Goal: Transaction & Acquisition: Book appointment/travel/reservation

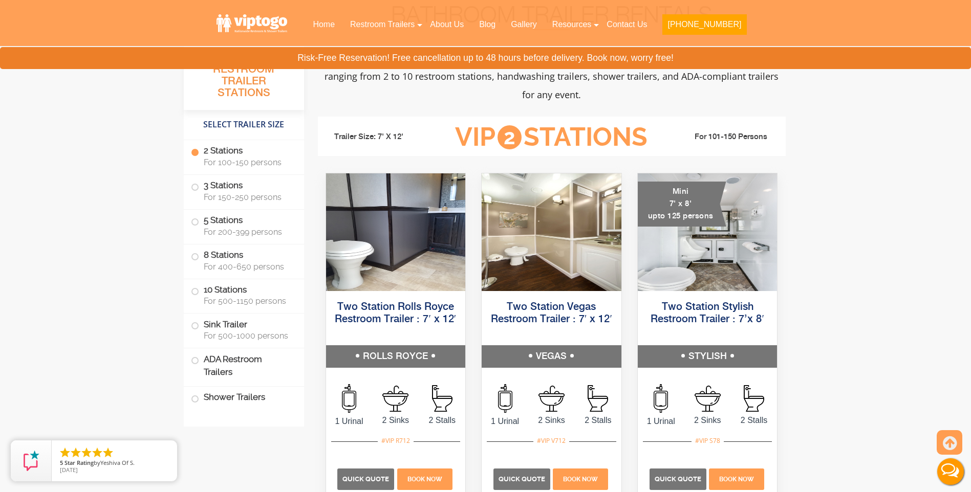
scroll to position [563, 0]
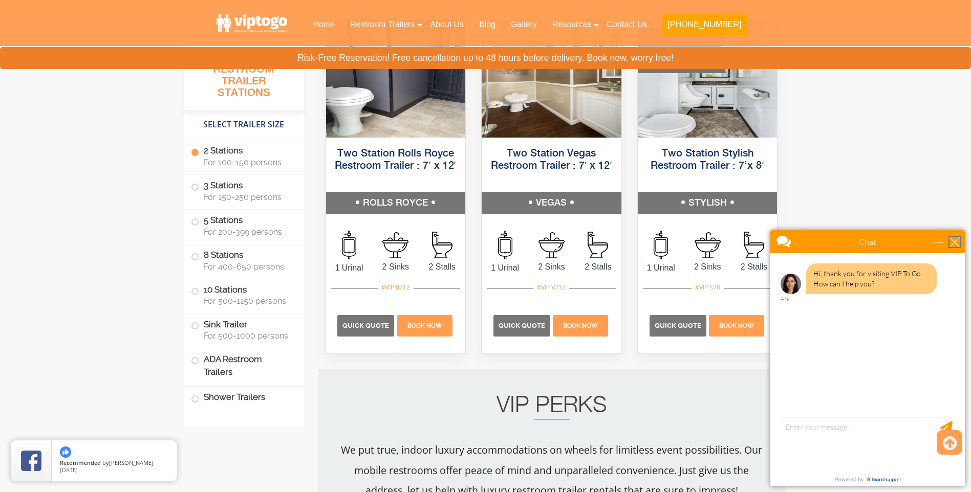
click at [955, 244] on div "close" at bounding box center [954, 242] width 10 height 10
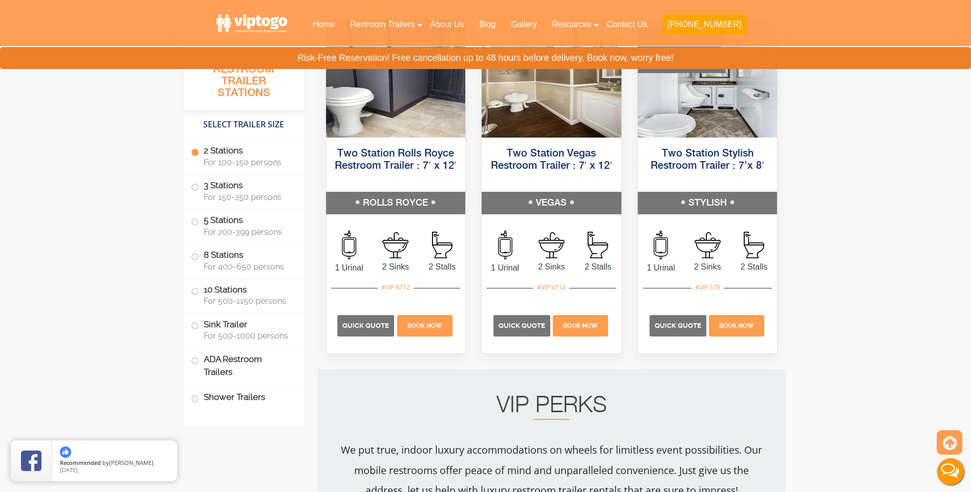
scroll to position [0, 0]
click at [243, 152] on label "2 Stations For 100-150 persons" at bounding box center [244, 156] width 106 height 32
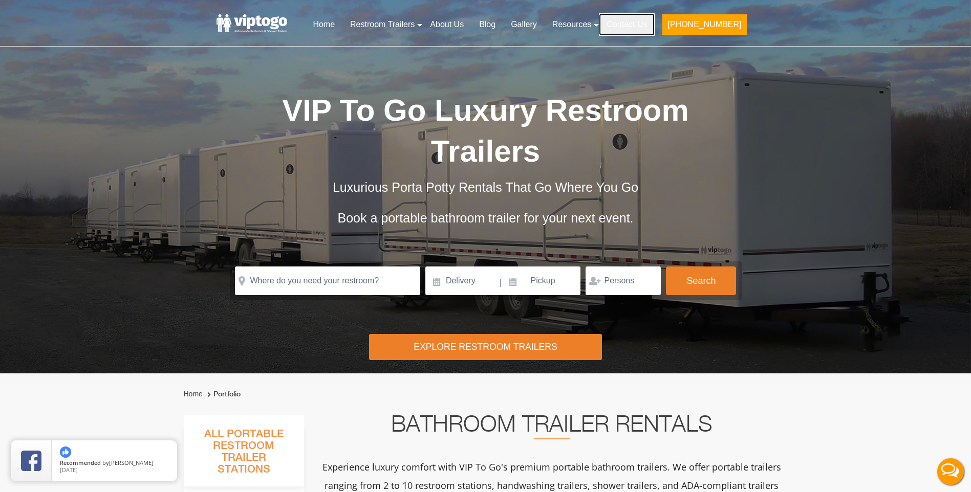
click at [654, 24] on link "Contact Us" at bounding box center [627, 24] width 56 height 23
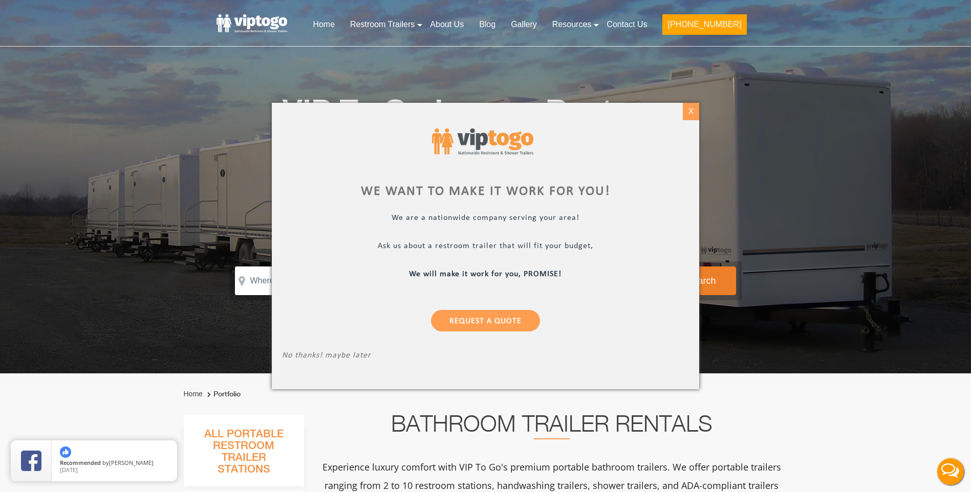
click at [693, 113] on div "X" at bounding box center [691, 111] width 16 height 17
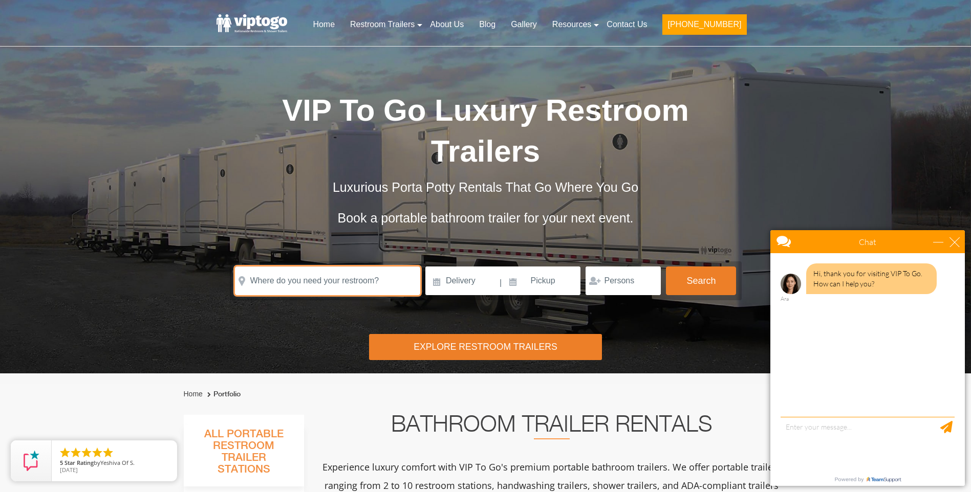
click at [356, 267] on input "text" at bounding box center [327, 281] width 185 height 29
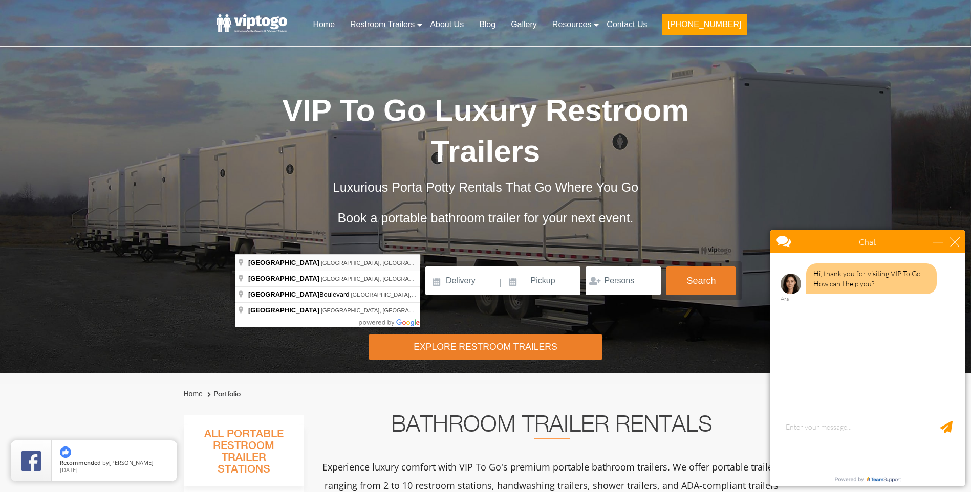
type input "East Hampton, NY, USA"
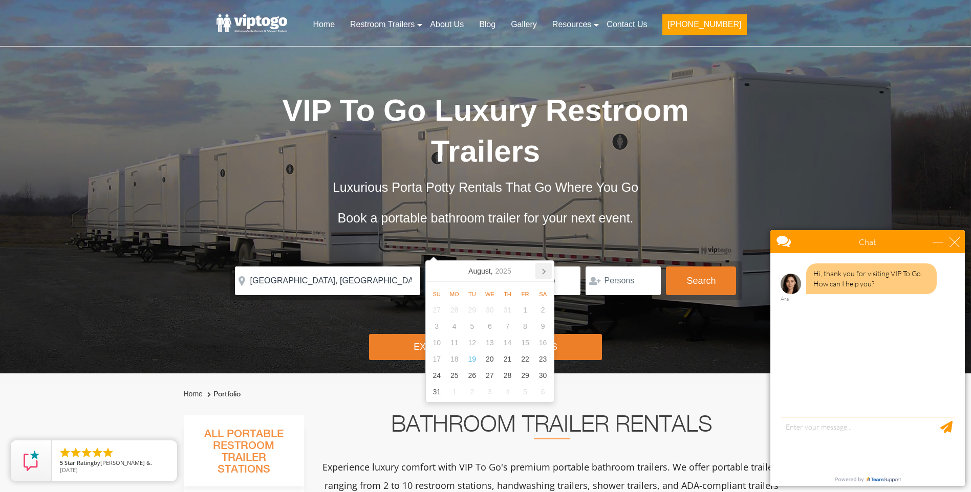
click at [544, 275] on icon at bounding box center [543, 271] width 16 height 16
click at [536, 310] on div "1" at bounding box center [543, 310] width 18 height 16
type input "11/01/2025"
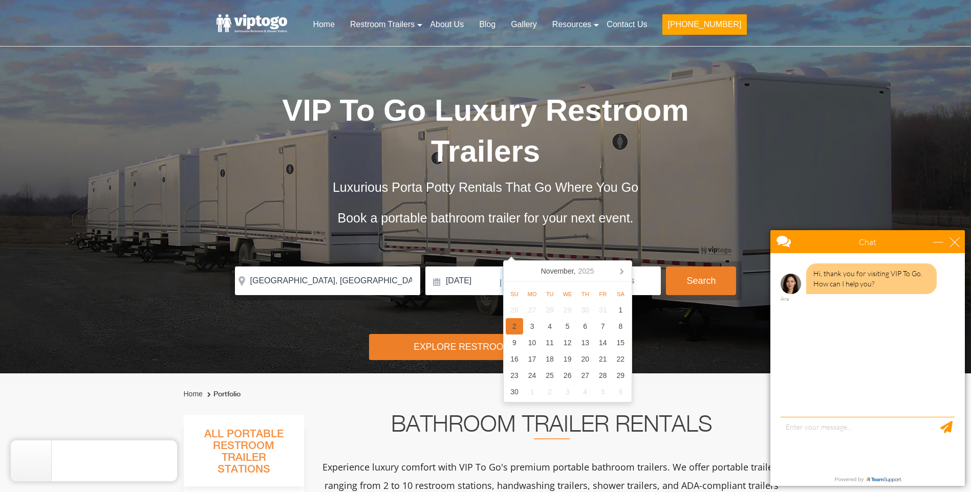
click at [515, 325] on div "2" at bounding box center [515, 326] width 18 height 16
type input "11/02/2025"
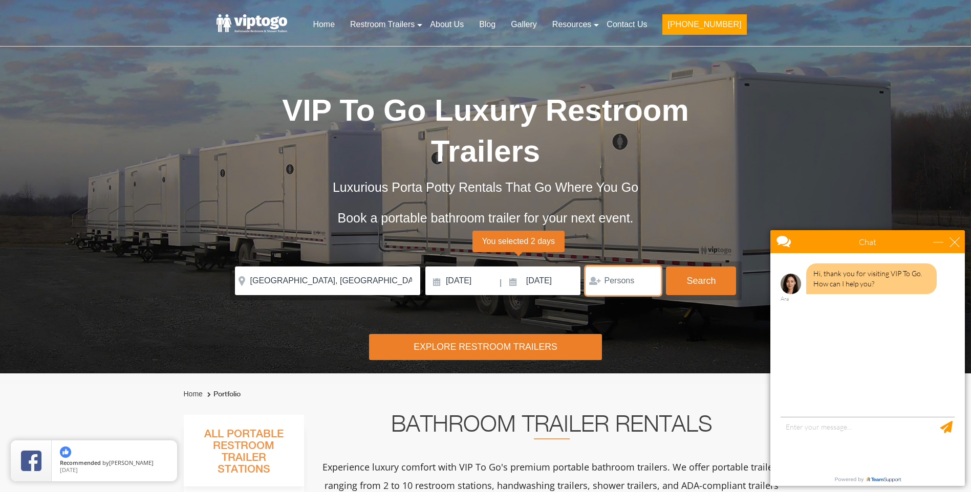
click at [638, 267] on input "number" at bounding box center [622, 281] width 75 height 29
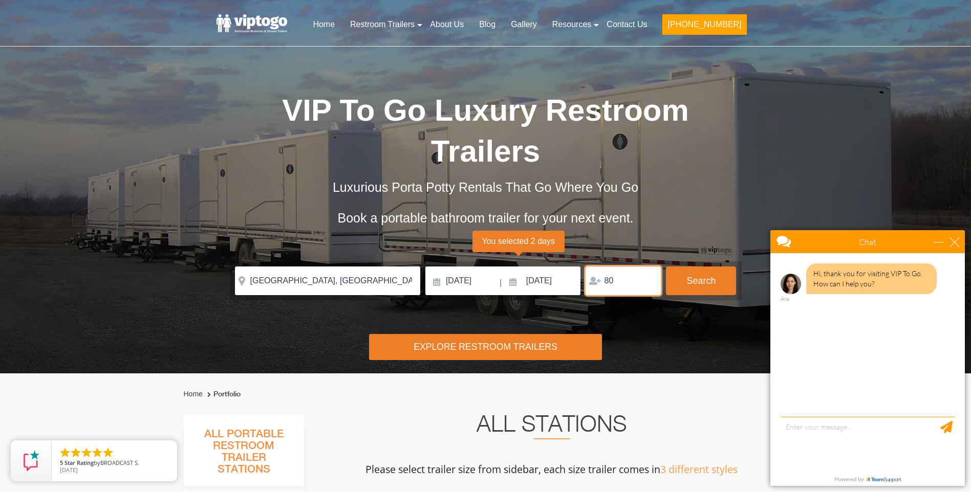
type input "80"
click at [461, 334] on div "Explore Restroom Trailers" at bounding box center [485, 347] width 233 height 26
click at [955, 247] on div "close" at bounding box center [954, 242] width 10 height 10
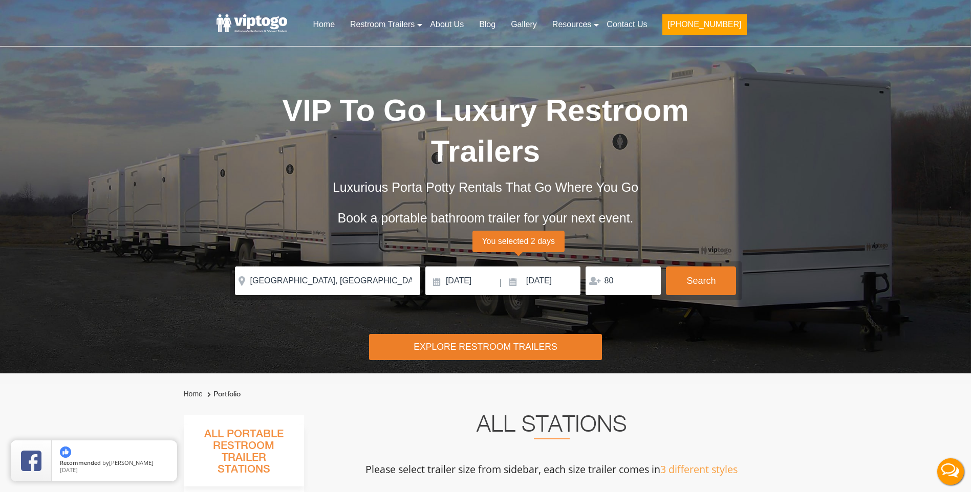
click at [520, 334] on div "Explore Restroom Trailers" at bounding box center [485, 347] width 233 height 26
click at [504, 334] on div "Explore Restroom Trailers" at bounding box center [485, 347] width 233 height 26
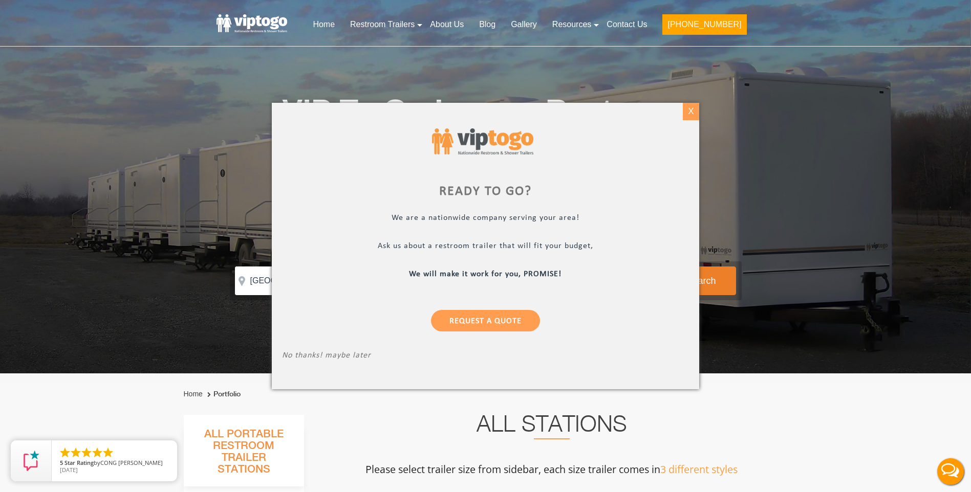
click at [688, 107] on div "X" at bounding box center [691, 111] width 16 height 17
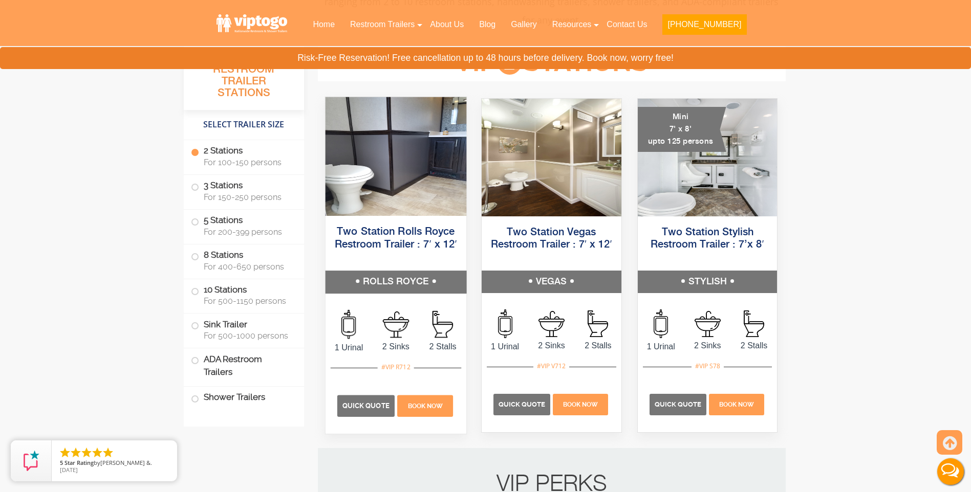
scroll to position [461, 0]
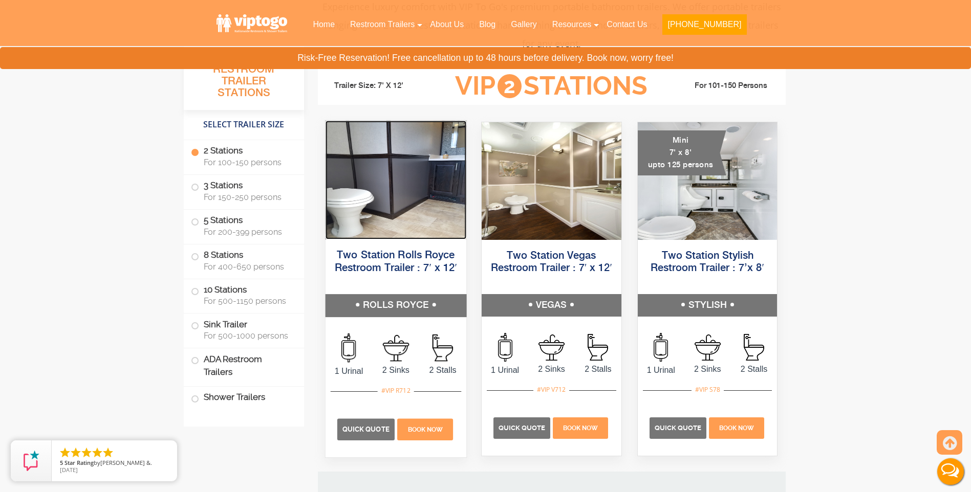
click at [407, 208] on img at bounding box center [395, 180] width 141 height 119
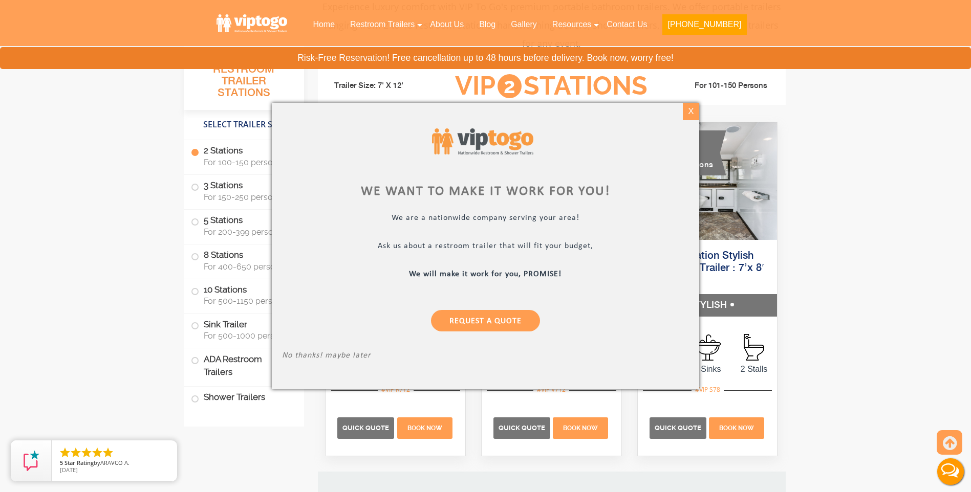
click at [690, 110] on div "X" at bounding box center [691, 111] width 16 height 17
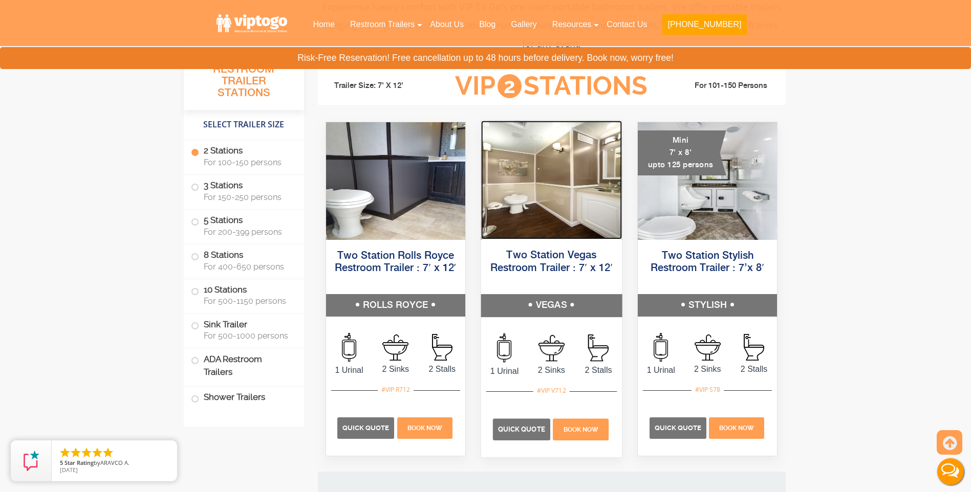
click at [567, 235] on img at bounding box center [551, 180] width 141 height 119
click at [567, 225] on img at bounding box center [551, 180] width 141 height 119
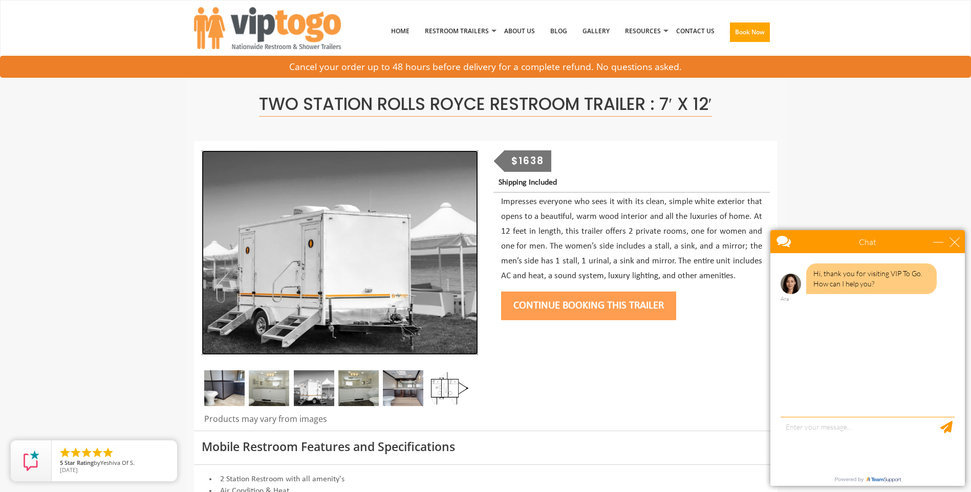
click at [461, 266] on img at bounding box center [340, 252] width 276 height 205
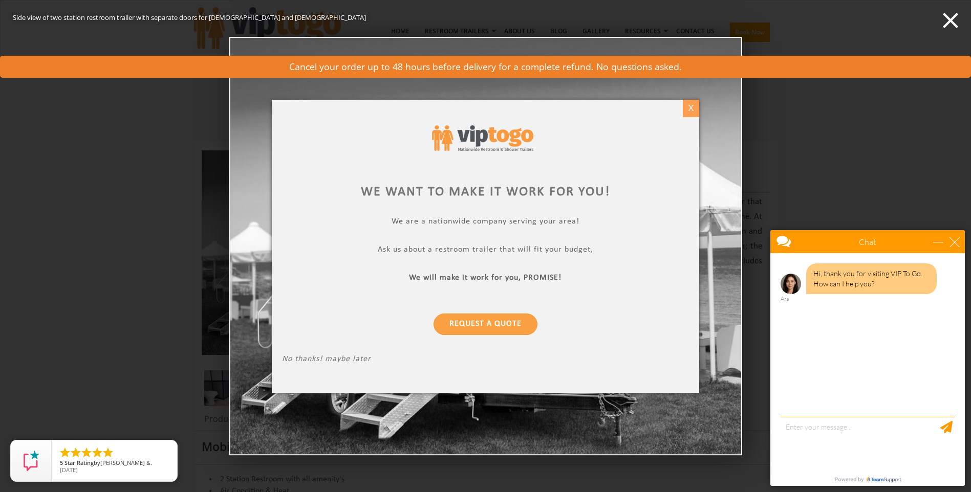
click at [690, 104] on div "X" at bounding box center [691, 108] width 16 height 17
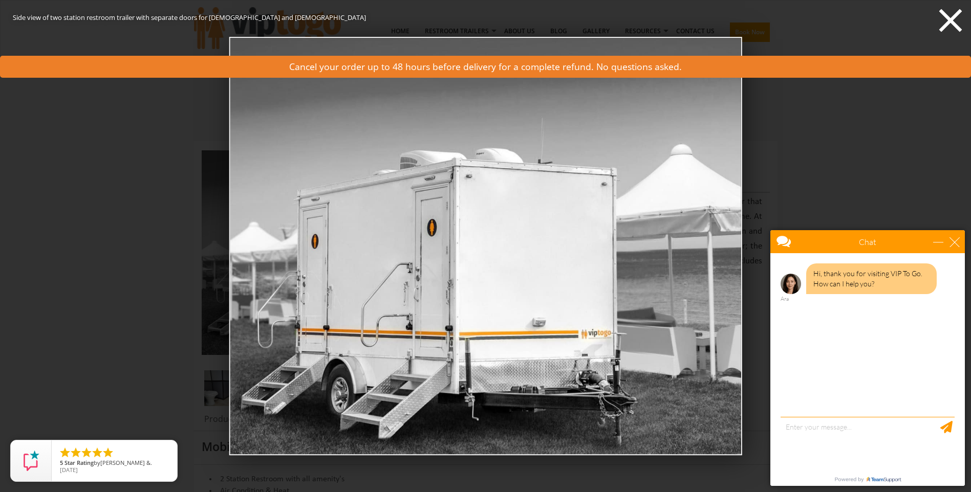
click at [945, 16] on icon at bounding box center [950, 20] width 23 height 23
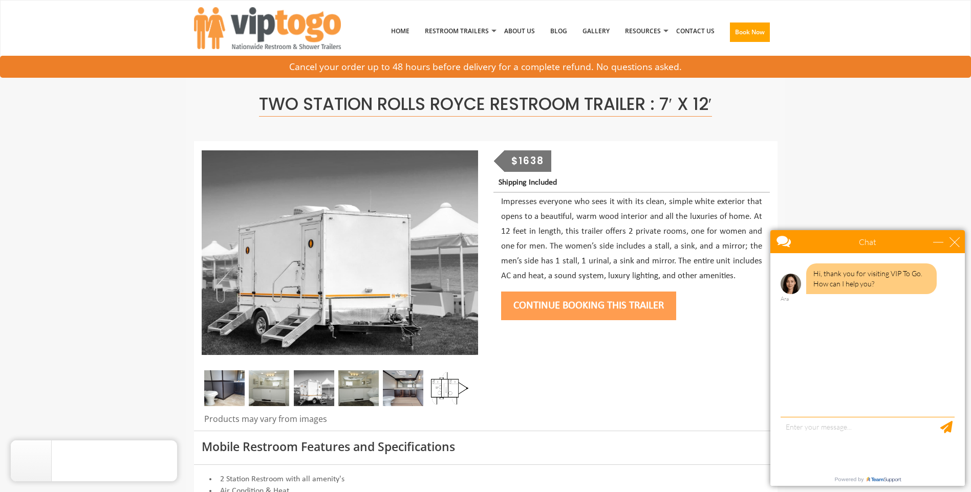
click at [961, 243] on div "Chat" at bounding box center [867, 241] width 194 height 23
click at [288, 376] on img at bounding box center [269, 388] width 40 height 36
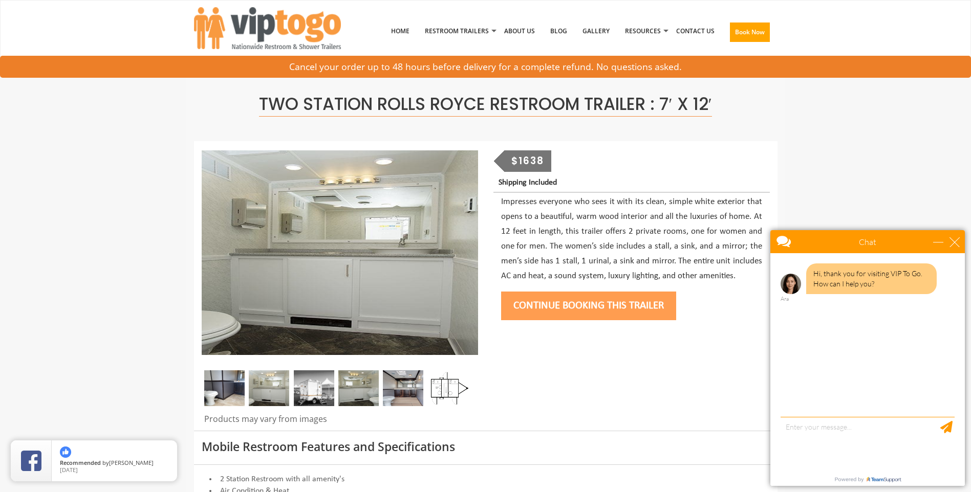
click at [301, 382] on img at bounding box center [314, 388] width 40 height 36
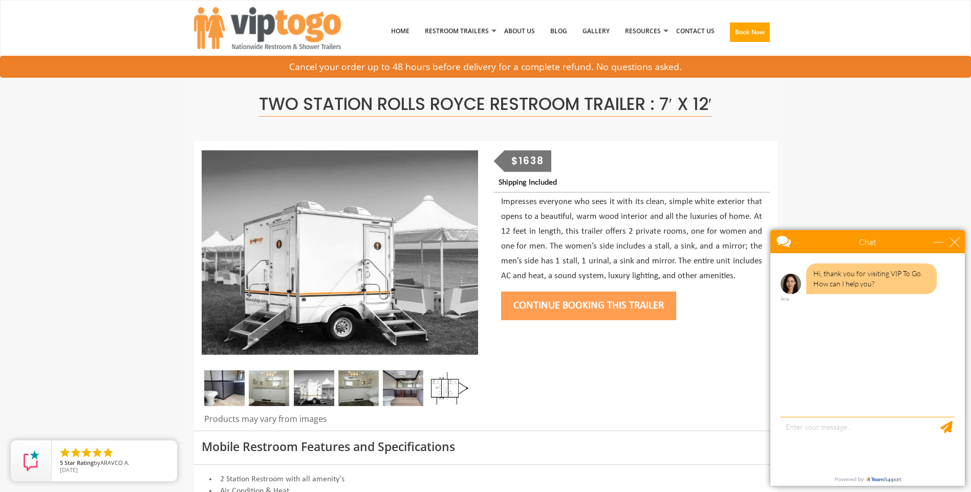
click at [353, 383] on img at bounding box center [358, 388] width 40 height 36
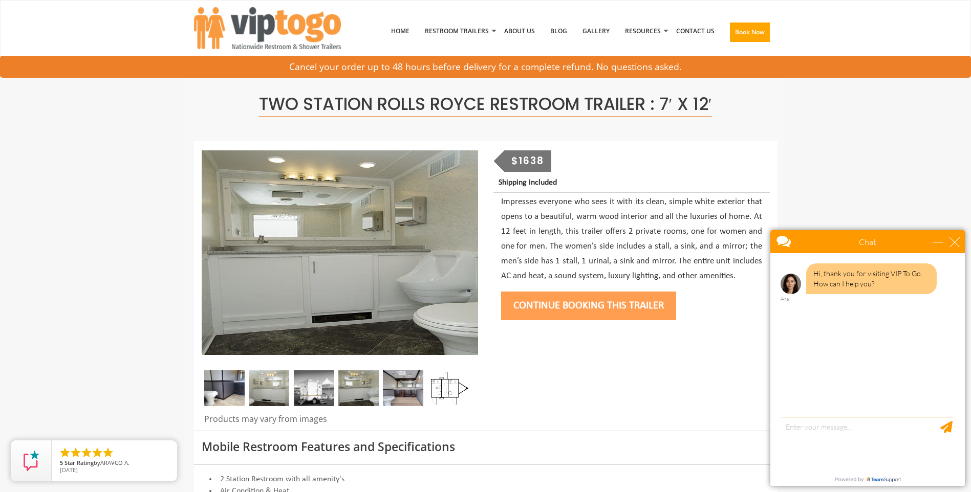
click at [403, 380] on img at bounding box center [403, 388] width 40 height 36
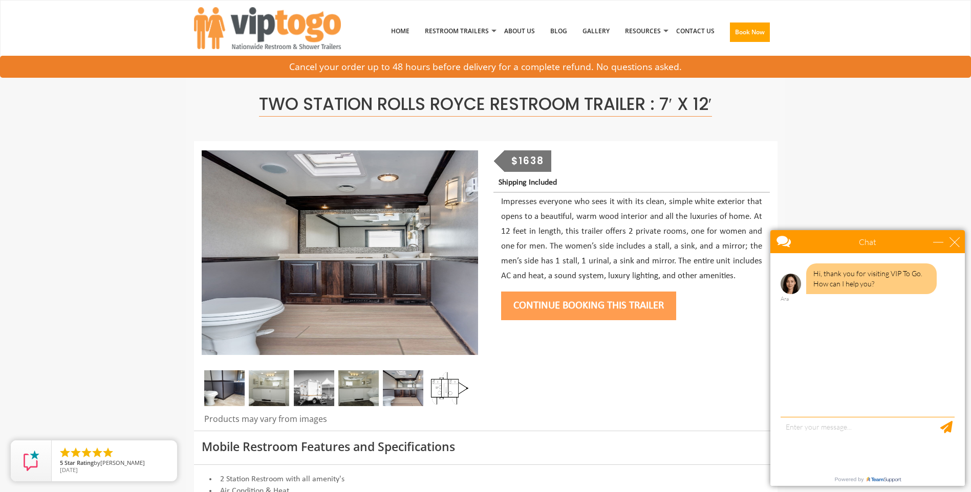
click at [374, 382] on img at bounding box center [358, 388] width 40 height 36
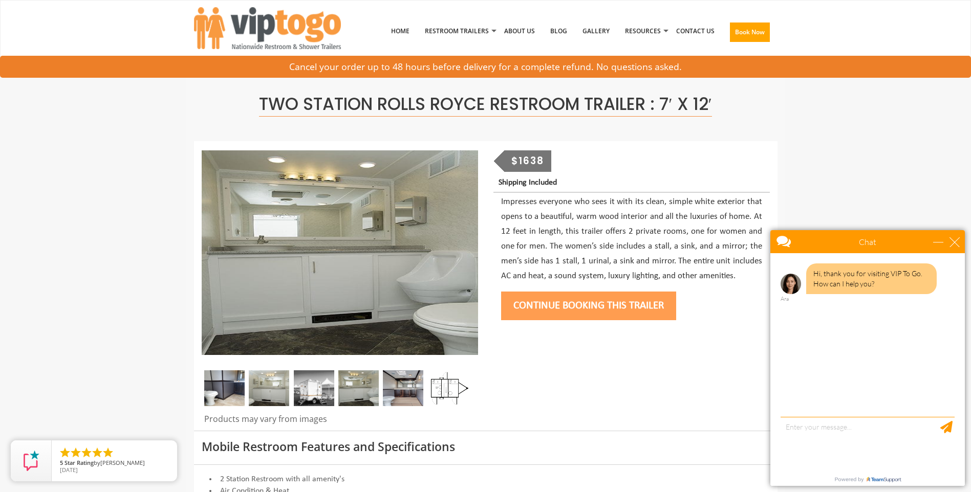
click at [323, 382] on img at bounding box center [314, 388] width 40 height 36
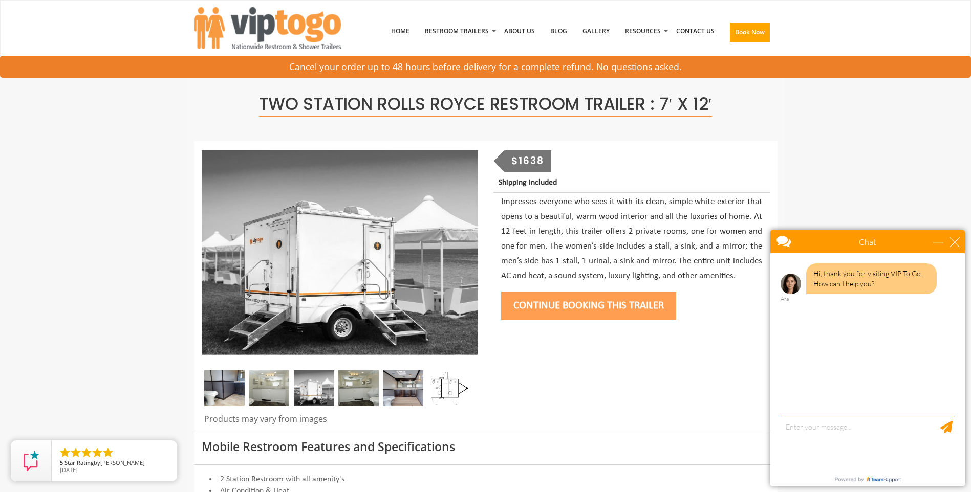
click at [273, 394] on img at bounding box center [269, 388] width 40 height 36
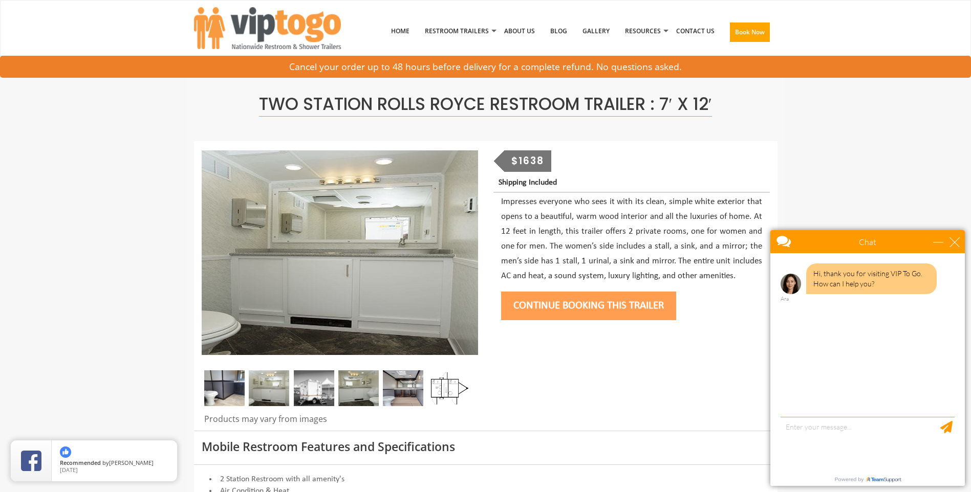
click at [238, 389] on img at bounding box center [224, 388] width 40 height 36
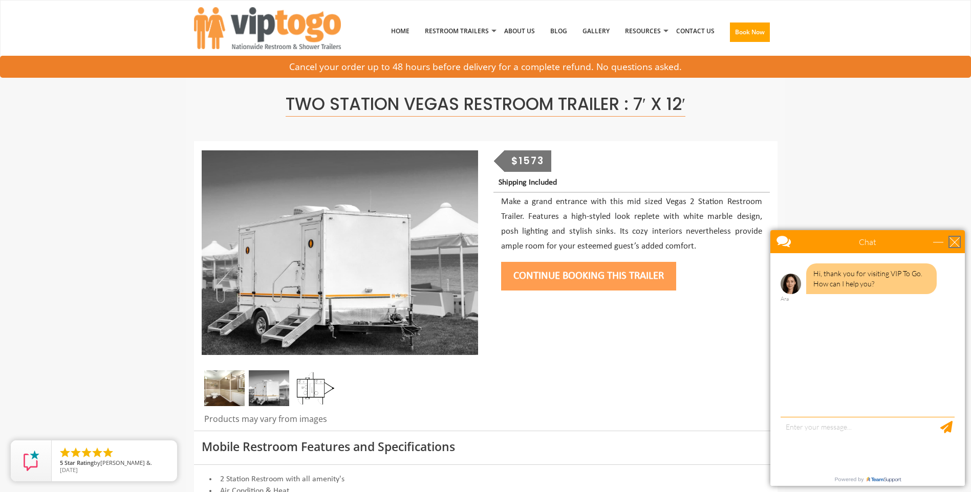
click at [950, 243] on div "close" at bounding box center [954, 242] width 10 height 10
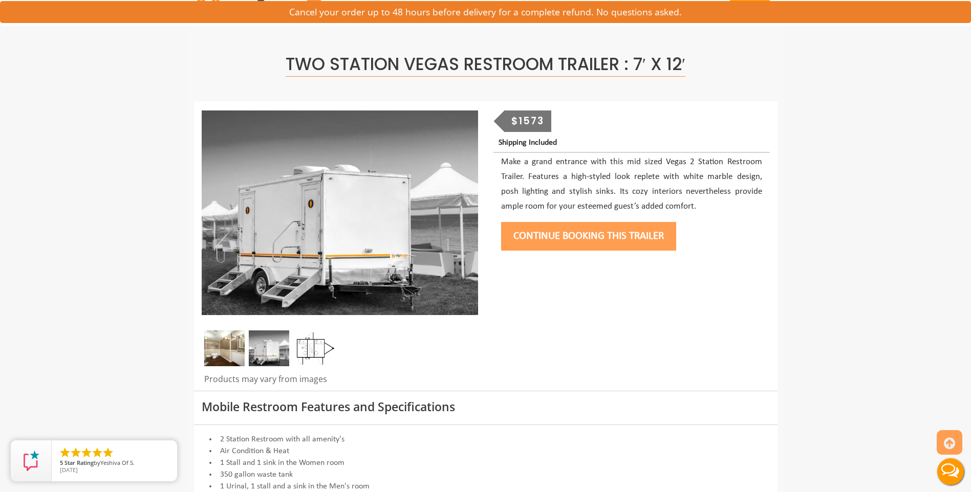
scroll to position [102, 0]
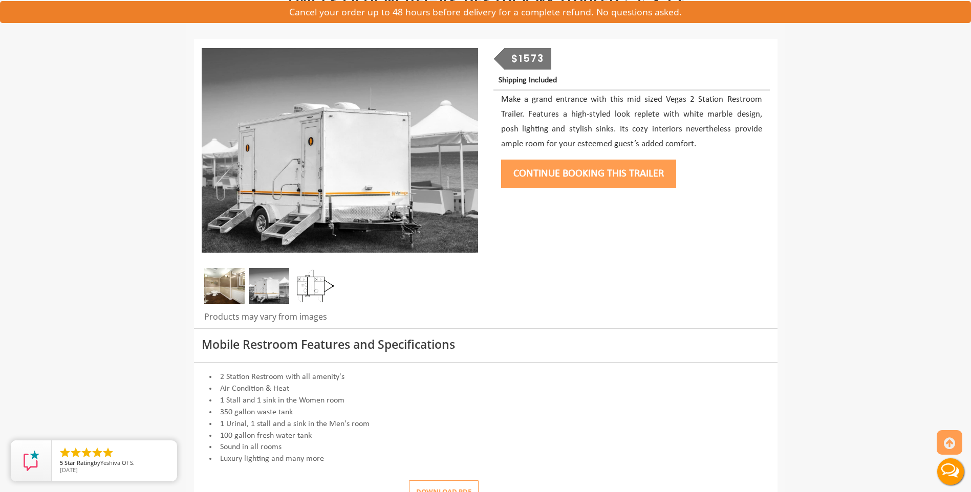
click at [265, 279] on img at bounding box center [269, 286] width 40 height 36
click at [222, 289] on img at bounding box center [224, 286] width 40 height 36
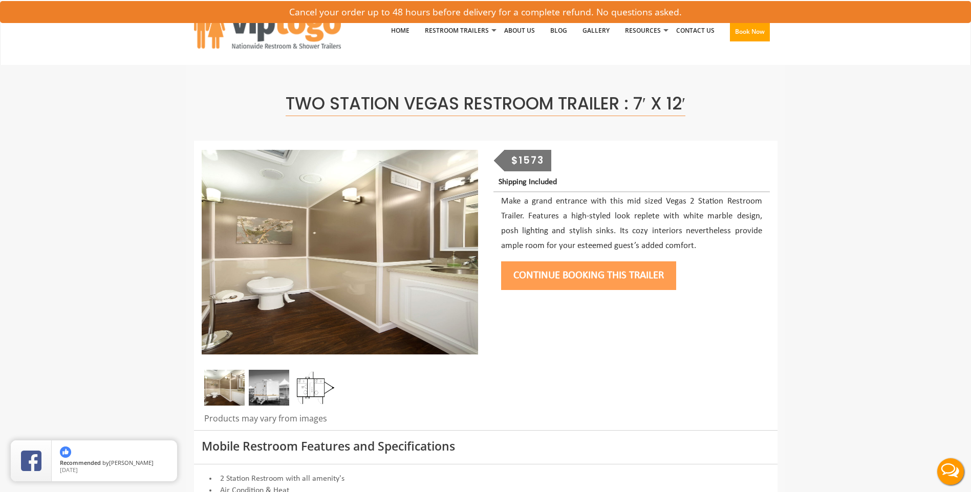
scroll to position [0, 0]
